Goal: Information Seeking & Learning: Check status

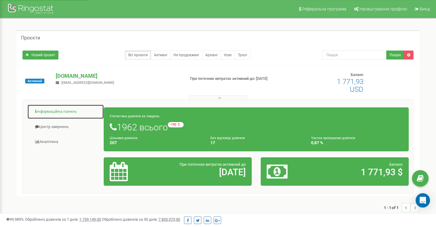
click at [50, 113] on link "Інформаційна панель" at bounding box center [65, 112] width 77 height 15
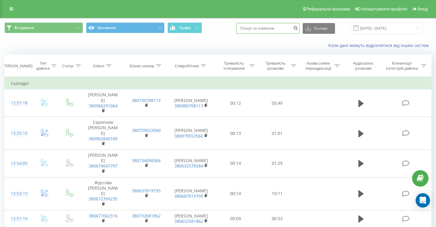
click at [281, 30] on input at bounding box center [268, 28] width 64 height 11
click at [376, 30] on input "19.08.2025 - 19.09.2025" at bounding box center [386, 28] width 72 height 12
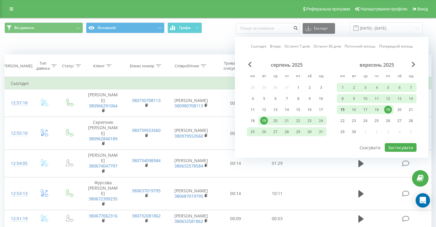
drag, startPoint x: 343, startPoint y: 108, endPoint x: 353, endPoint y: 108, distance: 9.9
click at [343, 108] on div "15" at bounding box center [342, 110] width 8 height 8
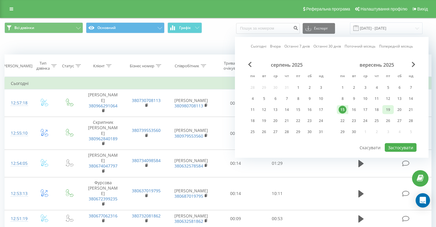
click at [390, 109] on div "19" at bounding box center [388, 110] width 8 height 8
drag, startPoint x: 344, startPoint y: 87, endPoint x: 383, endPoint y: 104, distance: 42.8
click at [343, 87] on div "1" at bounding box center [342, 88] width 8 height 8
click at [389, 111] on div "19" at bounding box center [388, 110] width 8 height 8
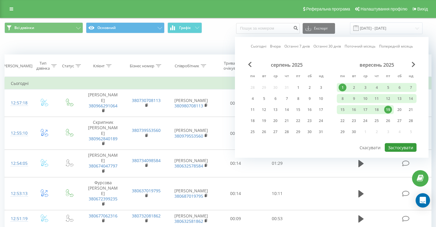
click at [404, 149] on button "Застосувати" at bounding box center [401, 147] width 32 height 9
type input "01.09.2025 - 19.09.2025"
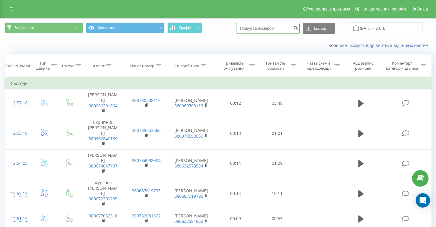
click at [288, 29] on input at bounding box center [268, 28] width 64 height 11
paste input "05003255374"
type input "05003255374"
click at [298, 28] on icon "submit" at bounding box center [295, 27] width 5 height 4
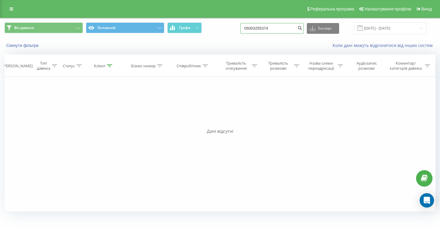
click at [268, 27] on input "05003255374" at bounding box center [273, 28] width 64 height 11
type input "05003255374"
click at [303, 27] on icon "submit" at bounding box center [299, 27] width 5 height 4
click at [288, 29] on input "05003255374" at bounding box center [273, 28] width 64 height 11
drag, startPoint x: 266, startPoint y: 28, endPoint x: 303, endPoint y: 28, distance: 36.6
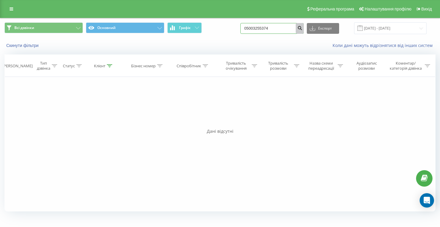
click at [266, 28] on input "05003255374" at bounding box center [273, 28] width 64 height 11
type input "0503255374"
click at [304, 27] on button "submit" at bounding box center [300, 28] width 8 height 11
